Goal: Navigation & Orientation: Find specific page/section

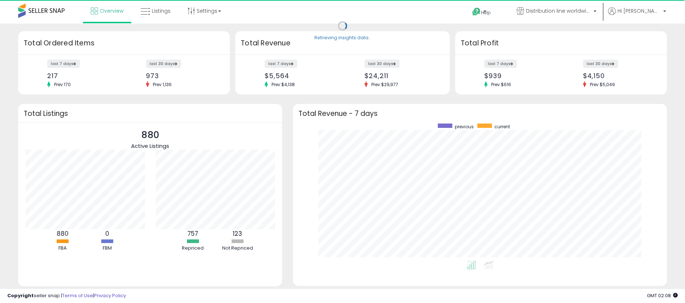
scroll to position [137, 360]
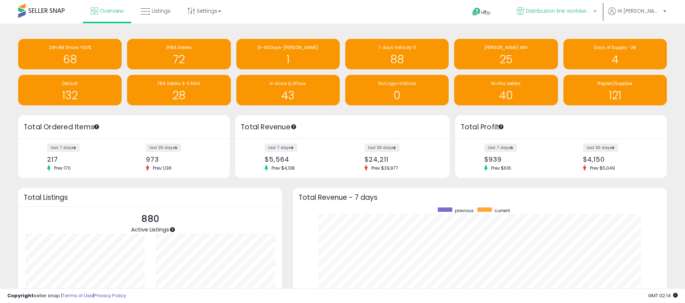
click at [583, 13] on span "Distribution line worldwide" at bounding box center [558, 10] width 65 height 7
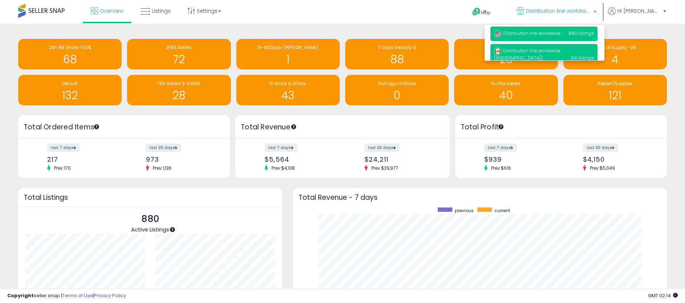
click at [561, 52] on span "Distribution line worldwide ([GEOGRAPHIC_DATA])" at bounding box center [527, 54] width 66 height 13
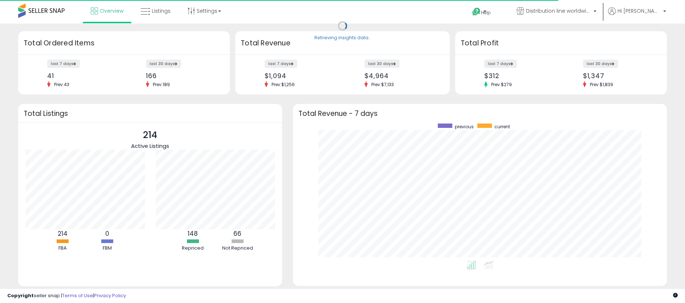
scroll to position [137, 360]
